Goal: Book appointment/travel/reservation

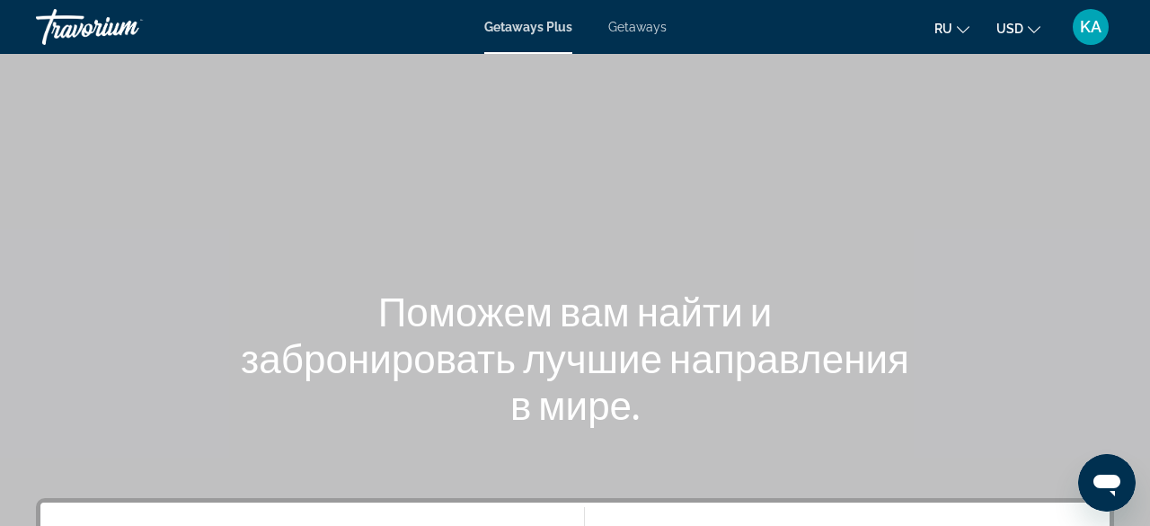
click at [220, 197] on div "Main content" at bounding box center [575, 269] width 1150 height 539
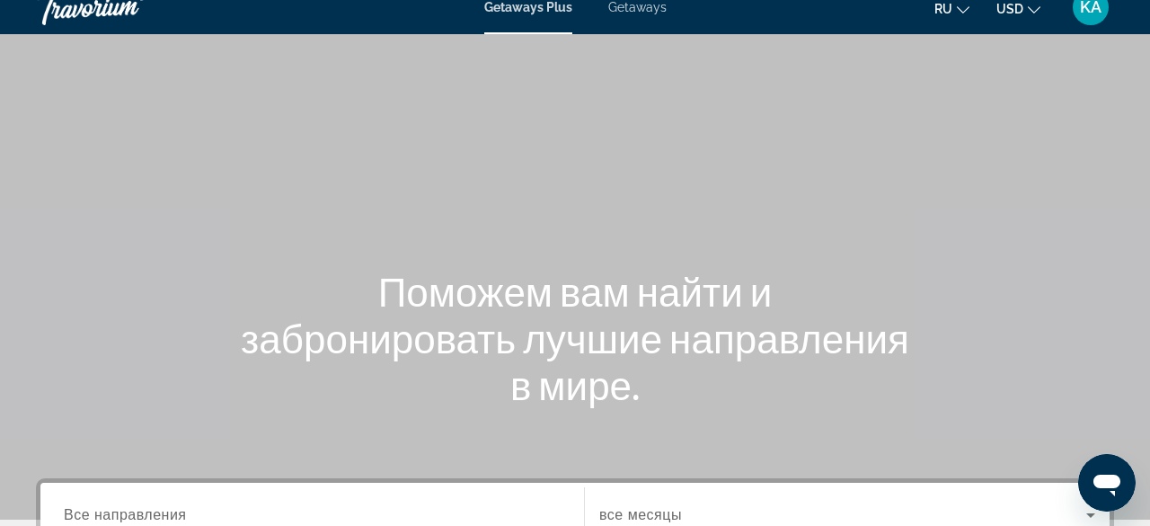
scroll to position [7, 0]
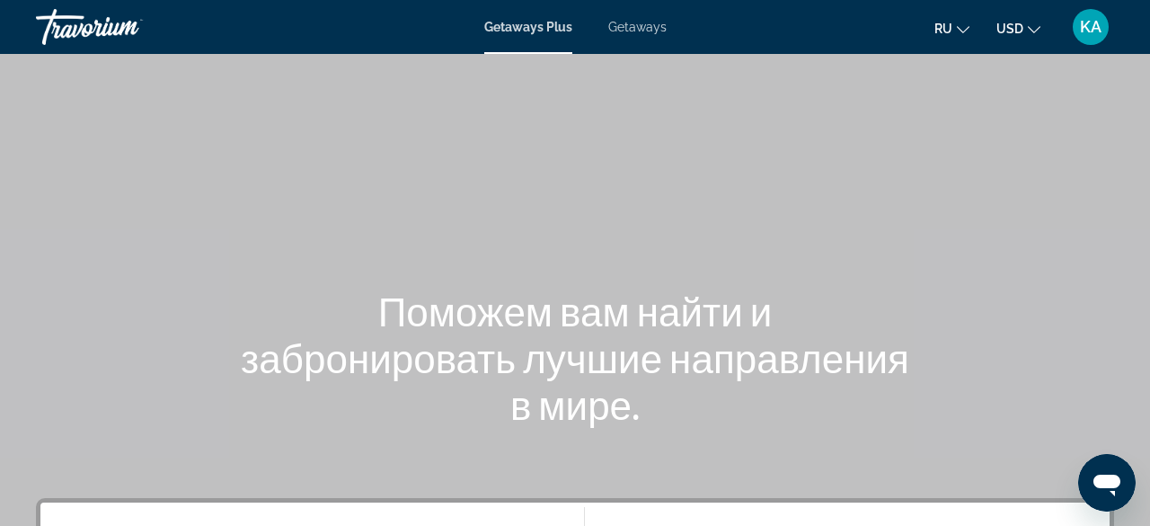
click at [224, 287] on div "Поможем вам найти и забронировать лучшие направления в мире." at bounding box center [575, 357] width 1150 height 140
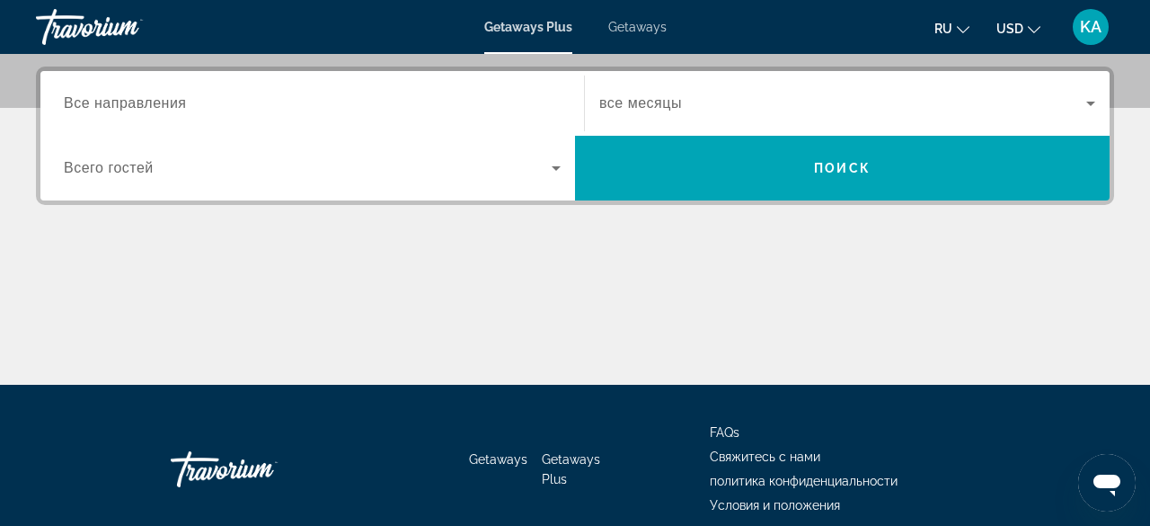
scroll to position [395, 0]
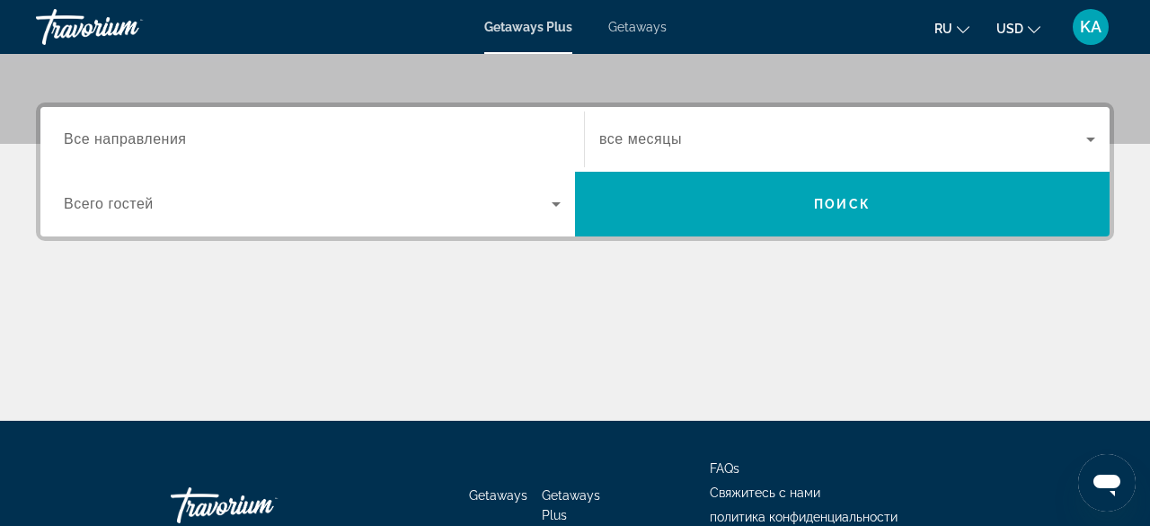
click at [168, 140] on span "Все направления" at bounding box center [125, 138] width 123 height 15
click at [168, 140] on input "Destination Все направления" at bounding box center [312, 140] width 497 height 22
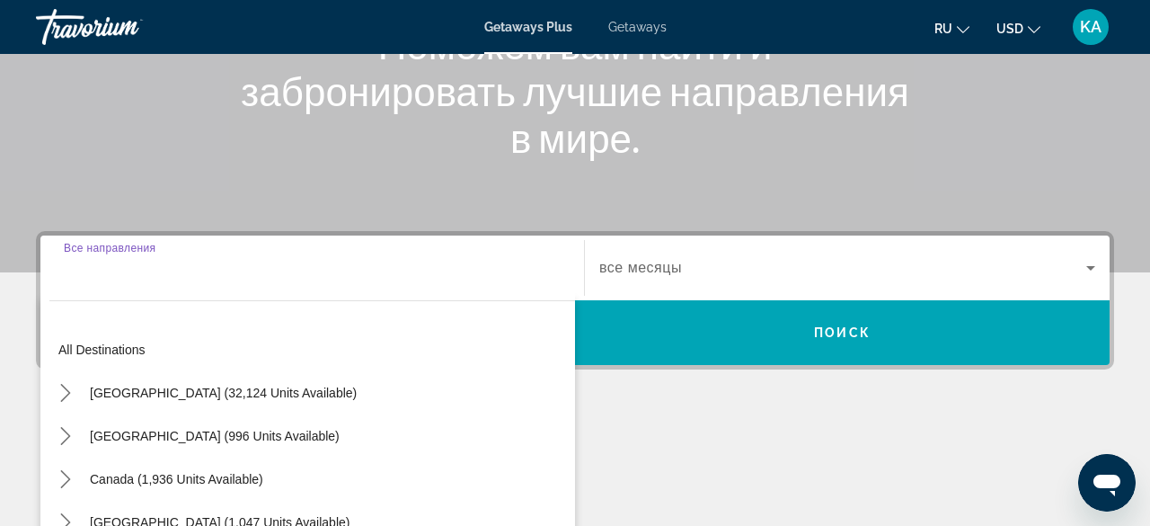
scroll to position [260, 0]
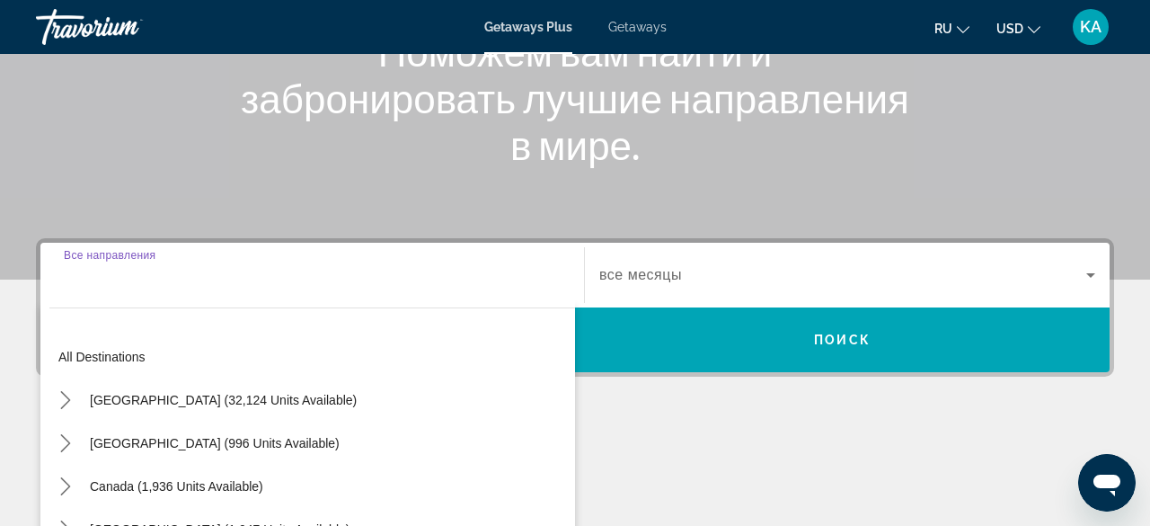
click at [721, 455] on div "Main content" at bounding box center [575, 488] width 1078 height 135
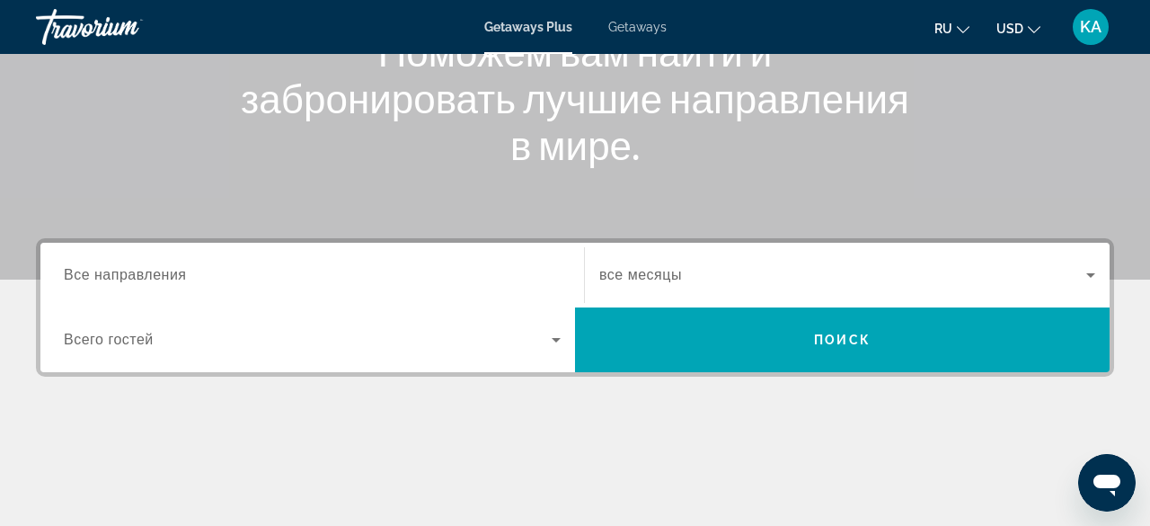
click at [559, 340] on icon "Search widget" at bounding box center [556, 340] width 22 height 22
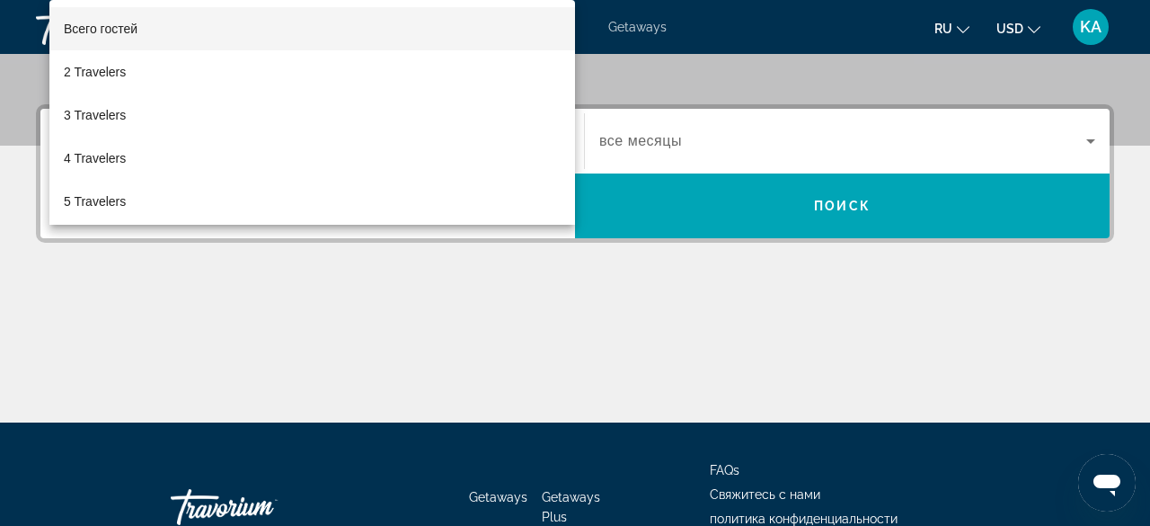
scroll to position [439, 0]
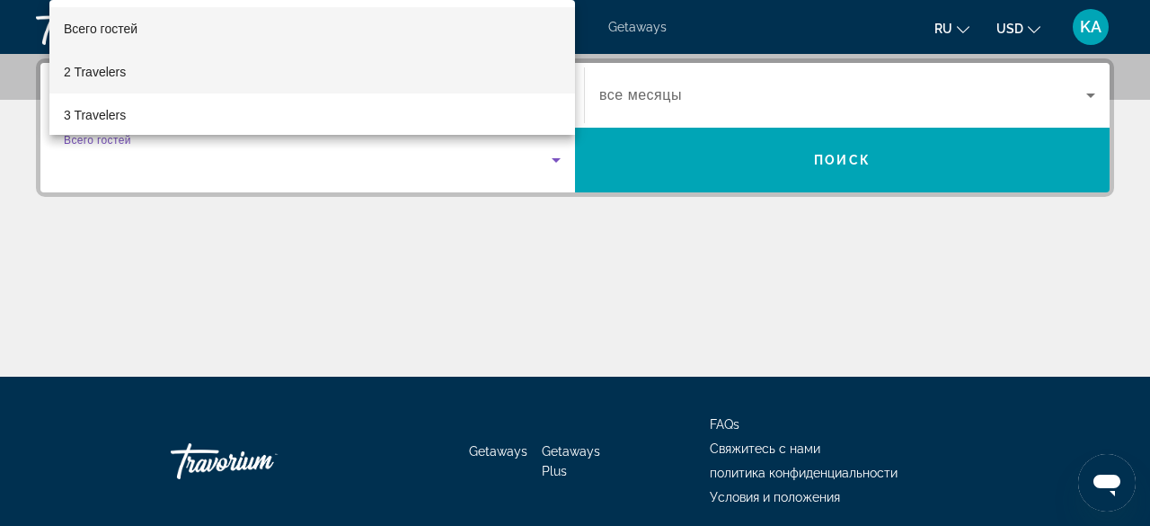
click at [418, 82] on mat-option "2 Travelers" at bounding box center [312, 71] width 526 height 43
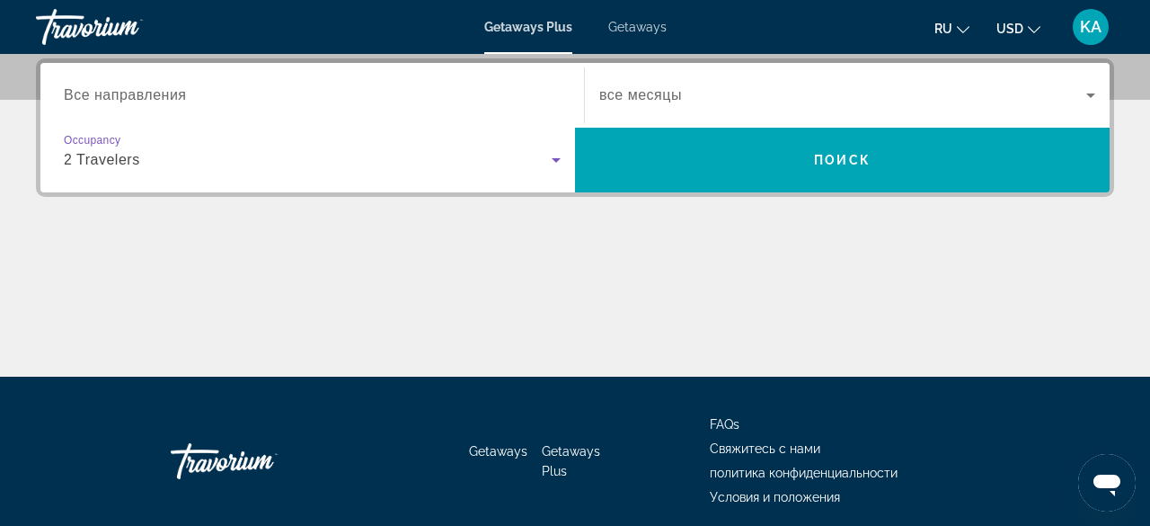
click at [175, 93] on span "Все направления" at bounding box center [125, 94] width 123 height 15
click at [175, 93] on input "Destination Все направления" at bounding box center [312, 96] width 497 height 22
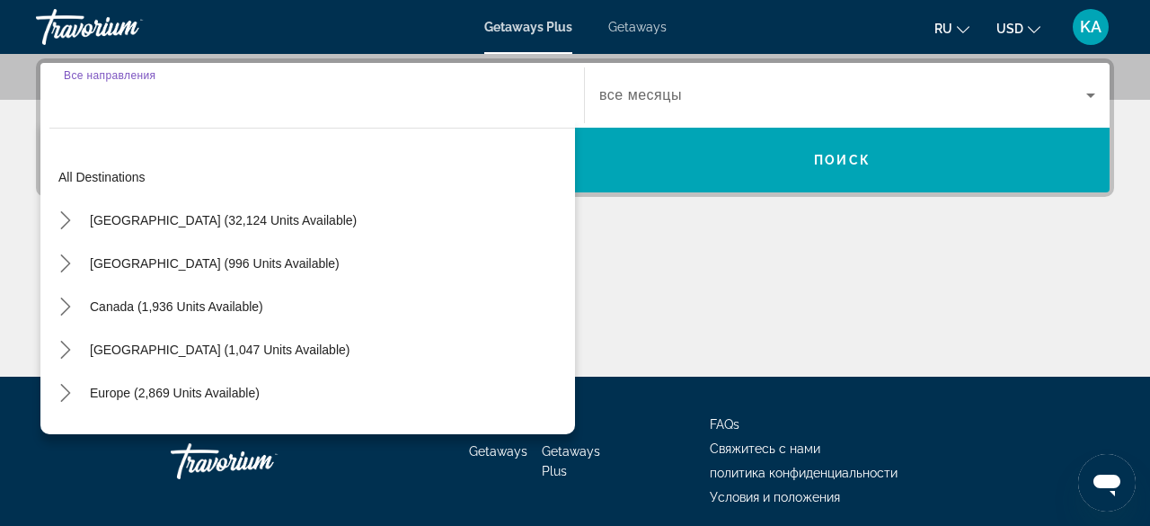
click at [659, 264] on div "Main content" at bounding box center [575, 309] width 1078 height 135
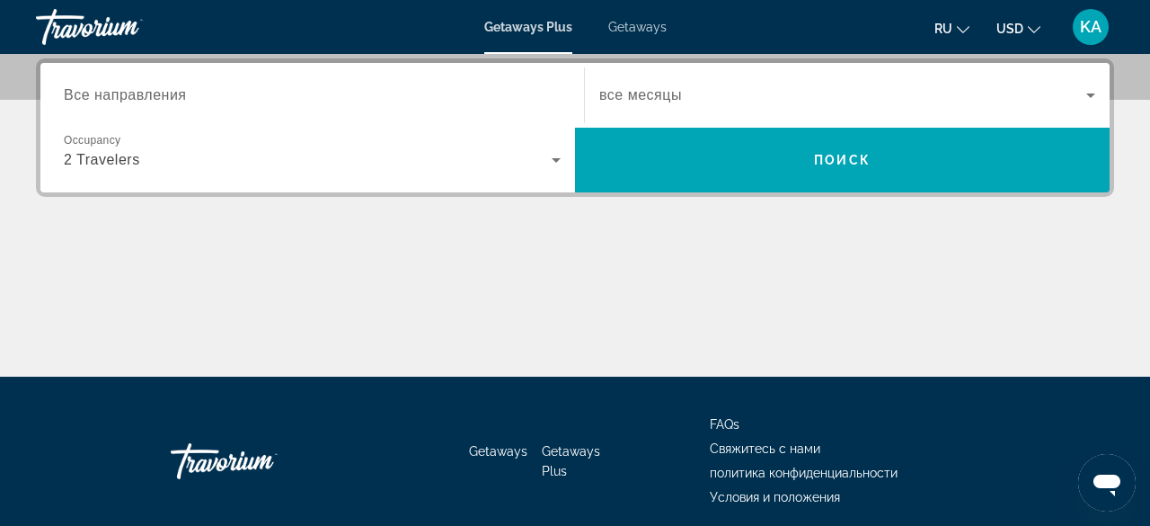
click at [398, 35] on div "Getaways Plus Getaways ru English Español Français Italiano Português русский U…" at bounding box center [575, 27] width 1150 height 47
click at [630, 31] on span "Getaways" at bounding box center [637, 27] width 58 height 14
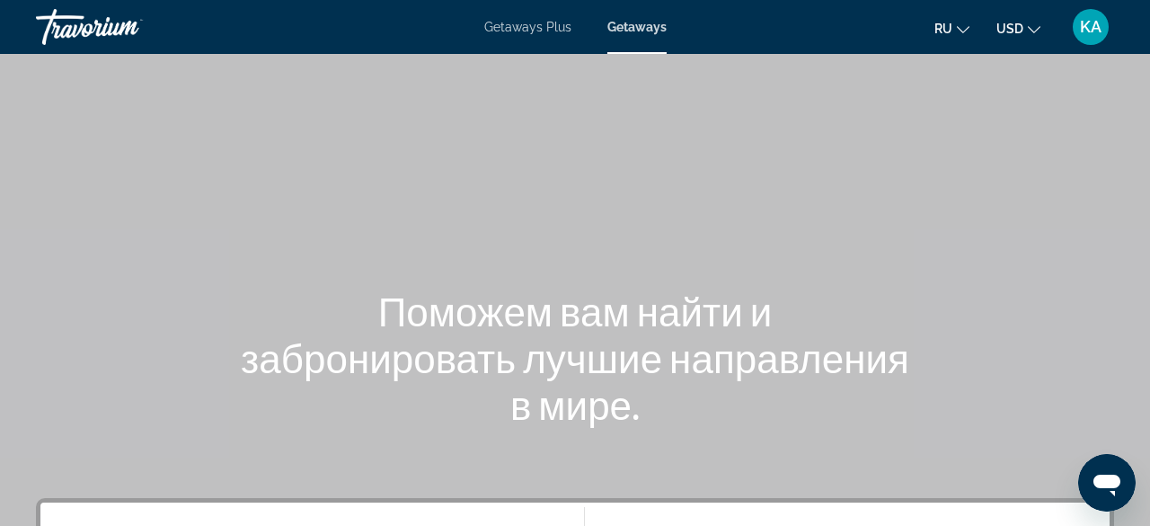
click at [81, 18] on div "Travorium" at bounding box center [126, 27] width 180 height 47
click at [134, 26] on div "Travorium" at bounding box center [126, 27] width 180 height 47
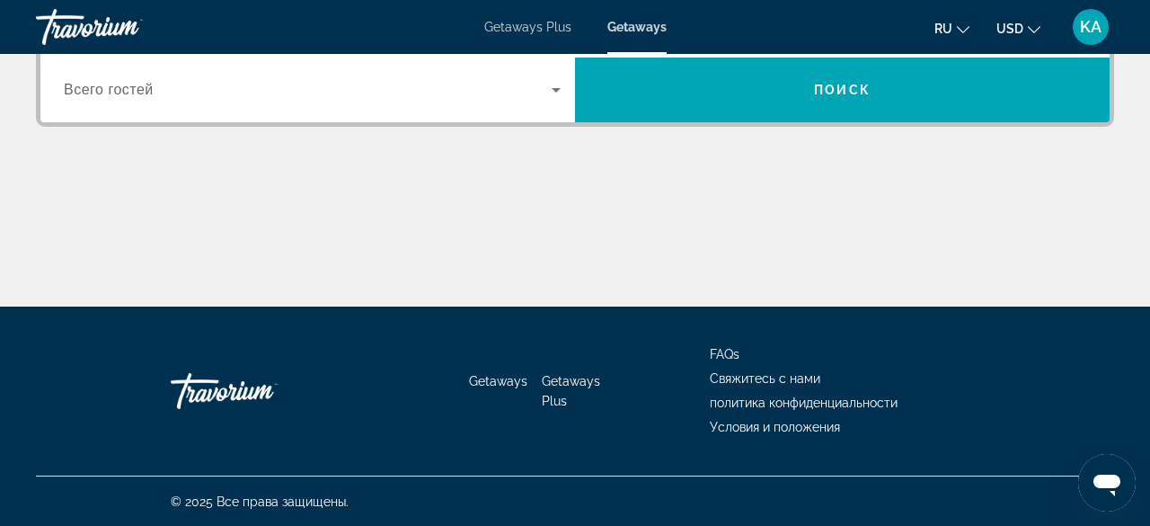
scroll to position [510, 0]
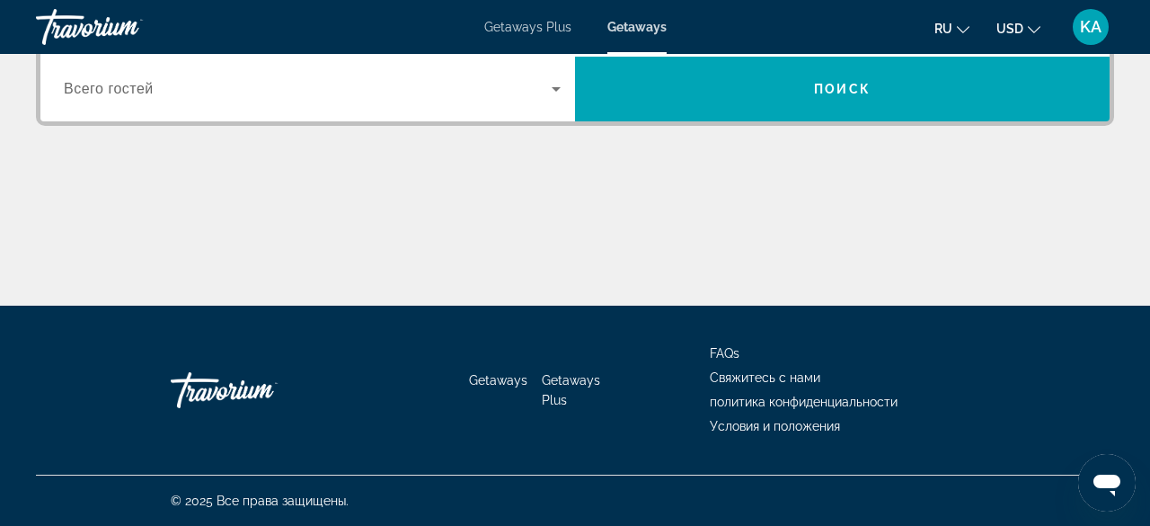
click at [105, 102] on div "Search widget" at bounding box center [312, 89] width 497 height 50
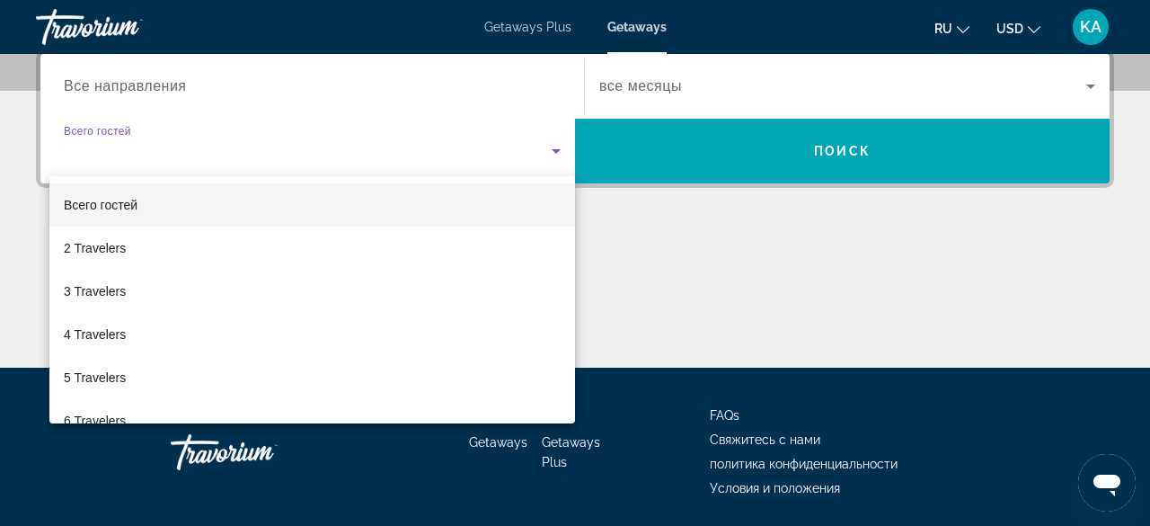
scroll to position [446, 0]
